Goal: Task Accomplishment & Management: Complete application form

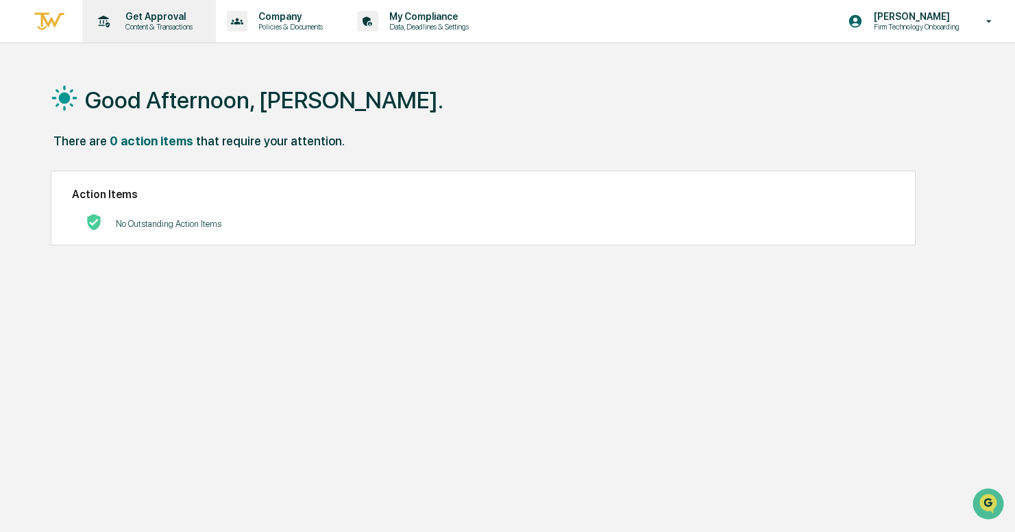
click at [176, 15] on p "Get Approval" at bounding box center [156, 16] width 85 height 11
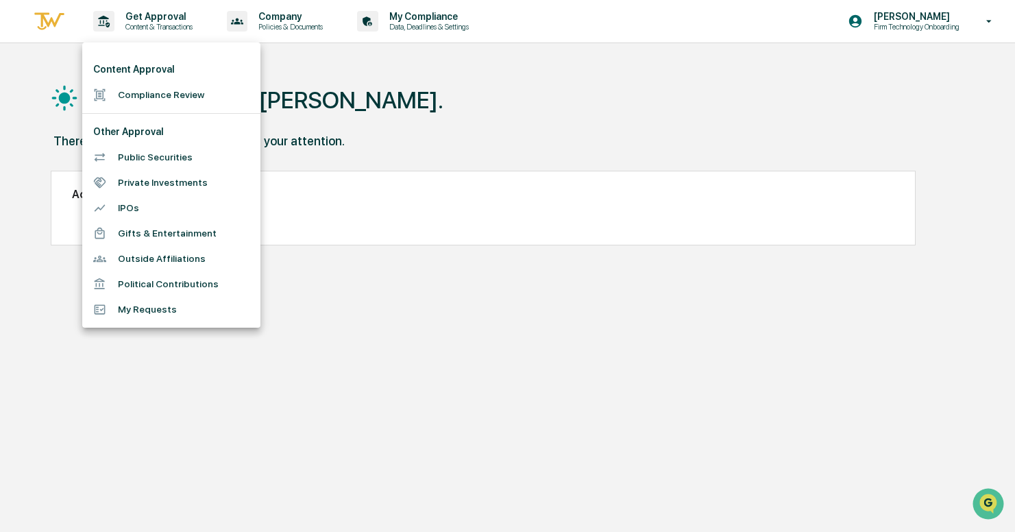
click at [149, 94] on li "Compliance Review" at bounding box center [171, 94] width 178 height 25
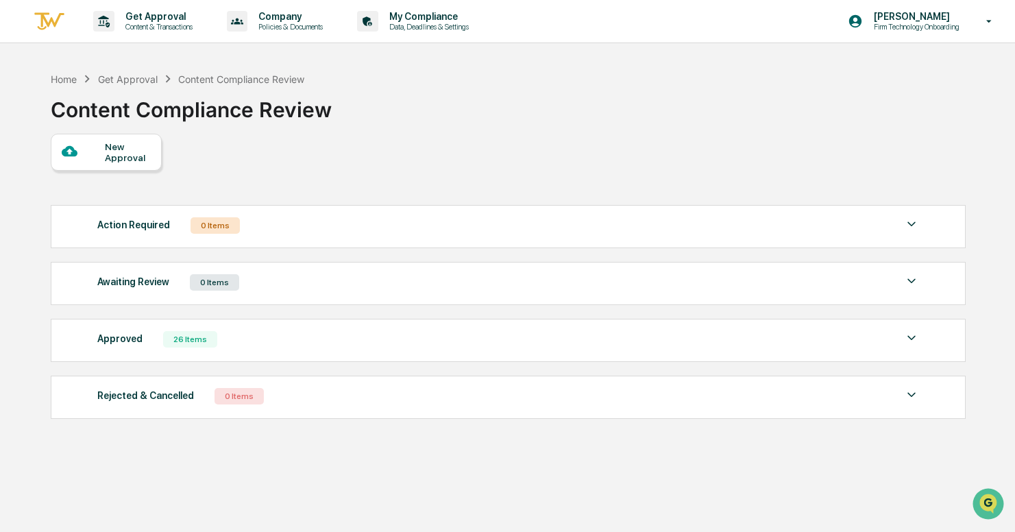
click at [116, 145] on div "New Approval" at bounding box center [128, 152] width 46 height 22
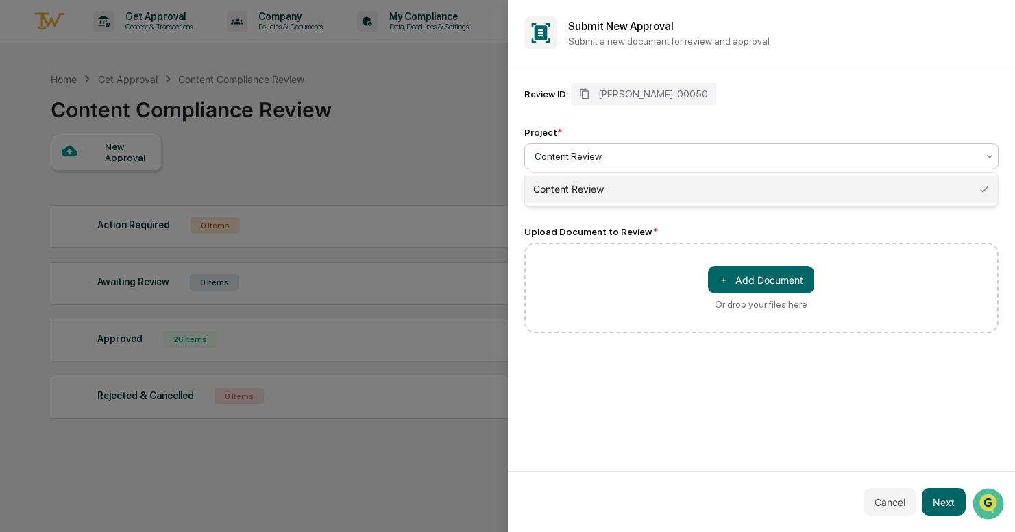
click at [630, 158] on div at bounding box center [755, 156] width 443 height 14
click at [606, 188] on div "Content Review" at bounding box center [761, 188] width 473 height 27
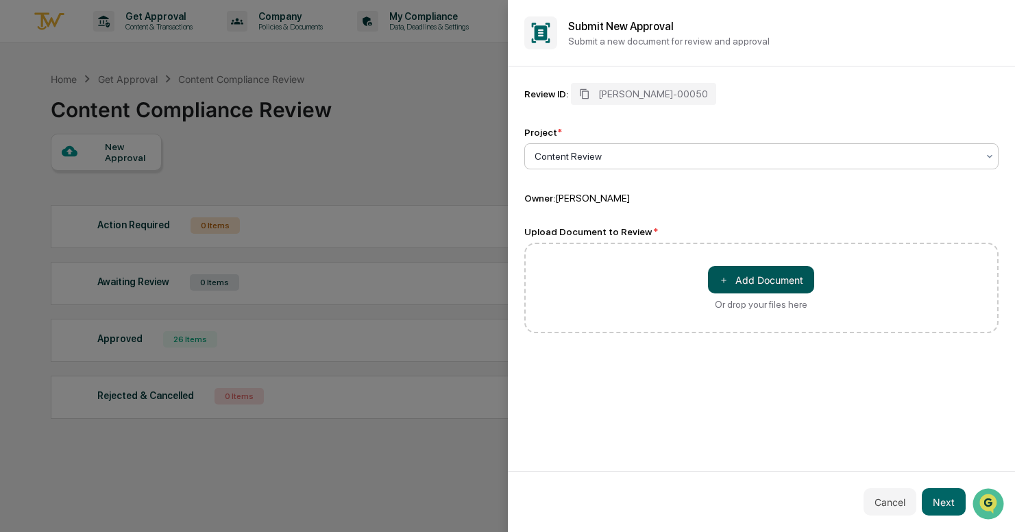
click at [754, 285] on button "＋ Add Document" at bounding box center [761, 279] width 106 height 27
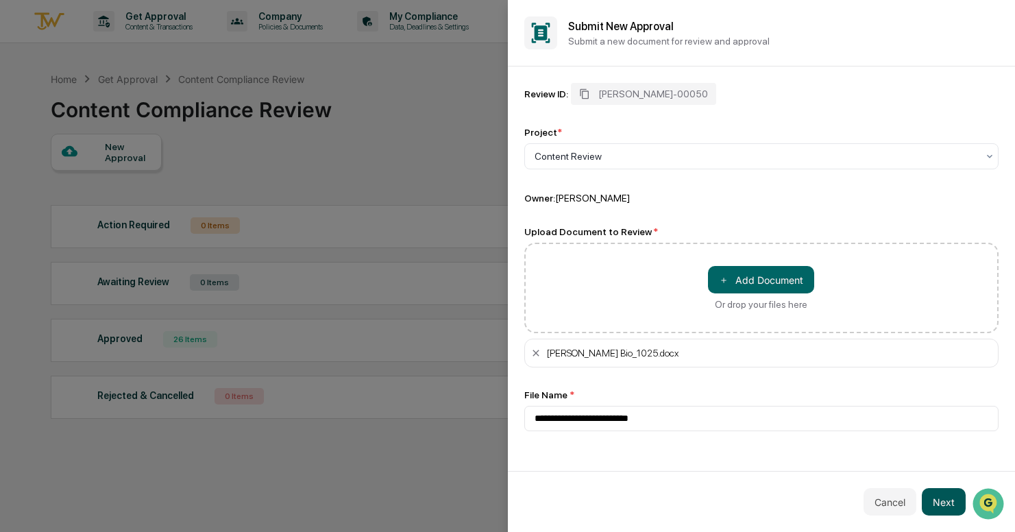
click at [948, 497] on button "Next" at bounding box center [944, 501] width 44 height 27
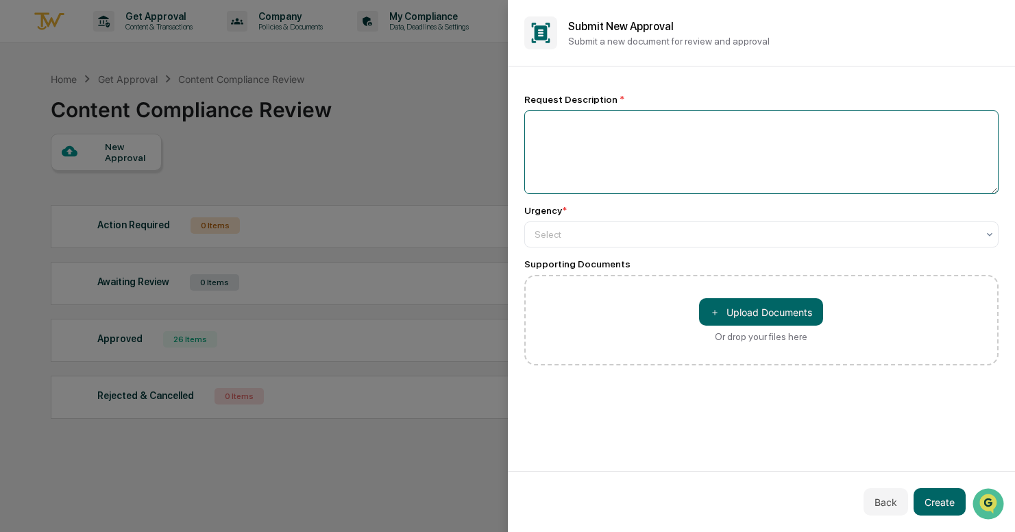
click at [681, 148] on textarea at bounding box center [761, 152] width 475 height 84
type textarea "**********"
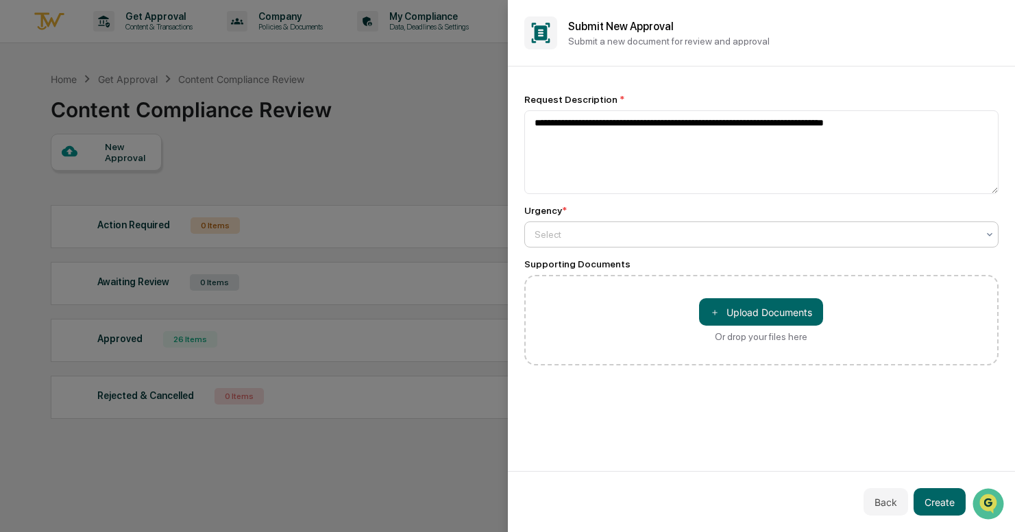
click at [628, 227] on div "Select" at bounding box center [756, 234] width 457 height 19
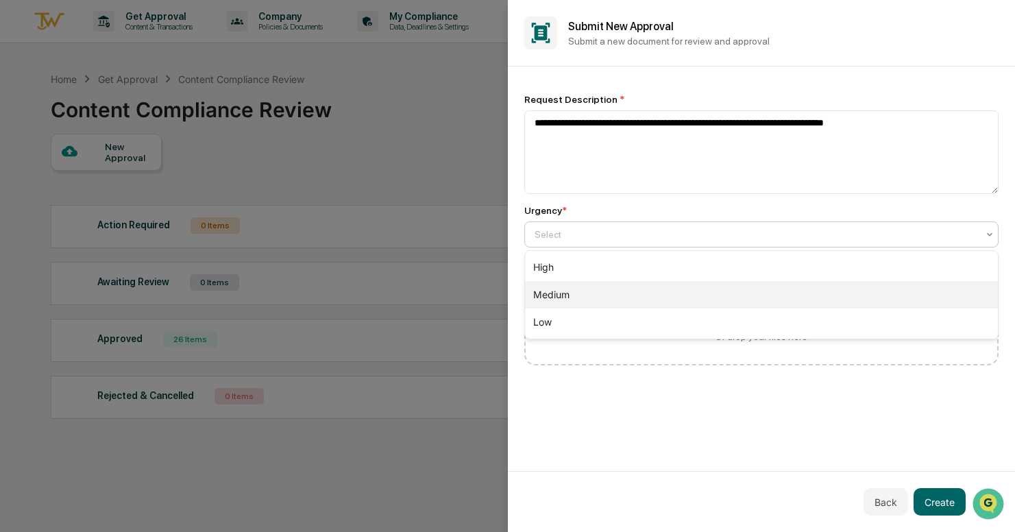
click at [604, 295] on div "Medium" at bounding box center [761, 294] width 473 height 27
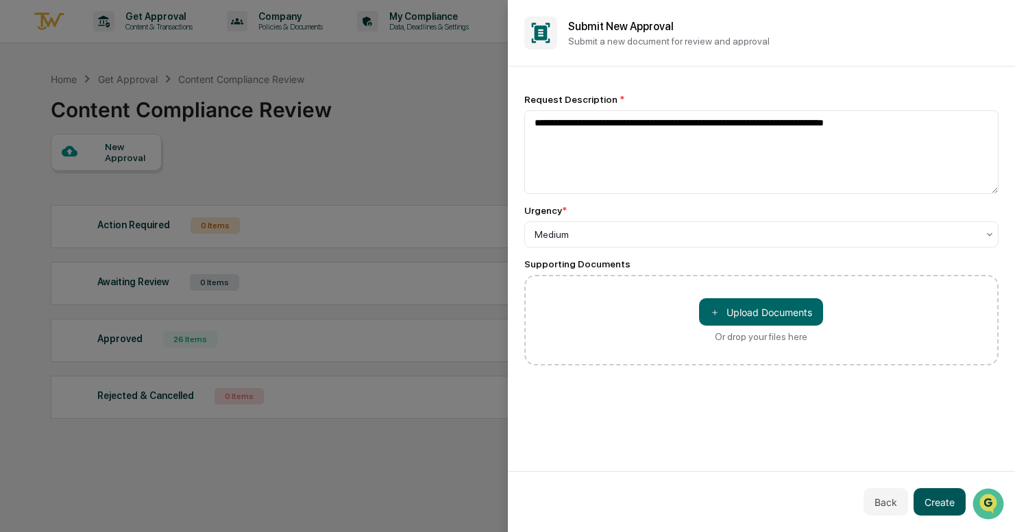
click at [950, 500] on button "Create" at bounding box center [939, 501] width 52 height 27
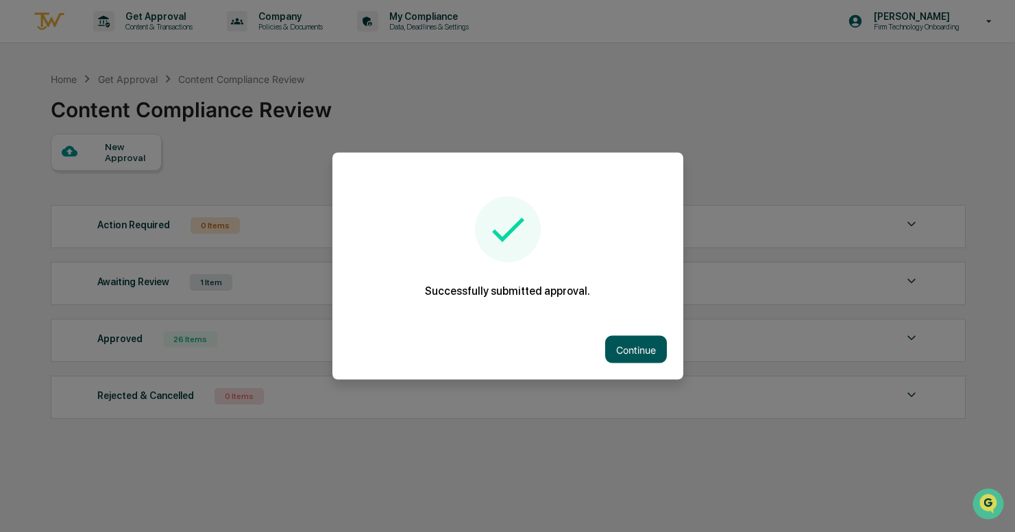
click at [650, 348] on button "Continue" at bounding box center [636, 349] width 62 height 27
